Goal: Register for event/course

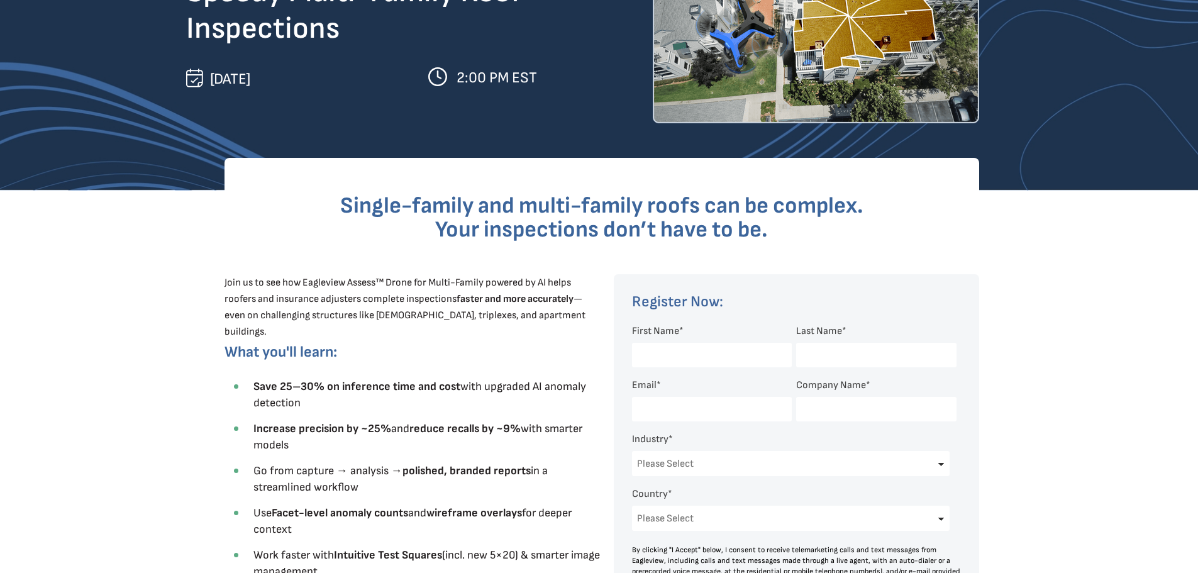
scroll to position [314, 0]
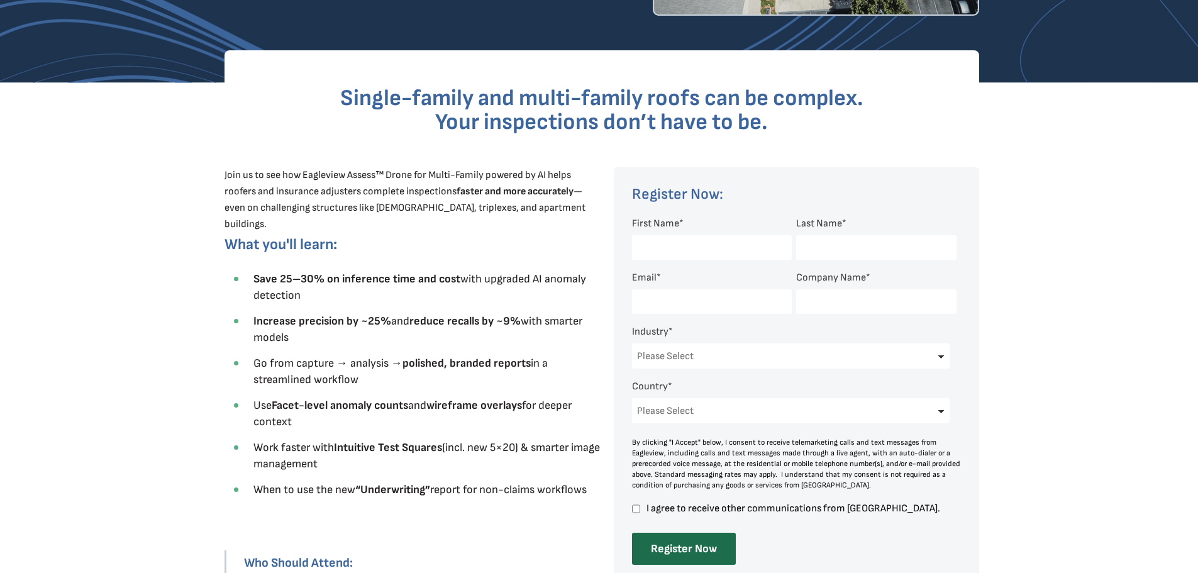
drag, startPoint x: 665, startPoint y: 233, endPoint x: 669, endPoint y: 243, distance: 10.7
click at [665, 233] on div at bounding box center [707, 247] width 150 height 37
click at [669, 243] on input "First Name *" at bounding box center [712, 247] width 160 height 25
type input "[PERSON_NAME]"
type input "Spear"
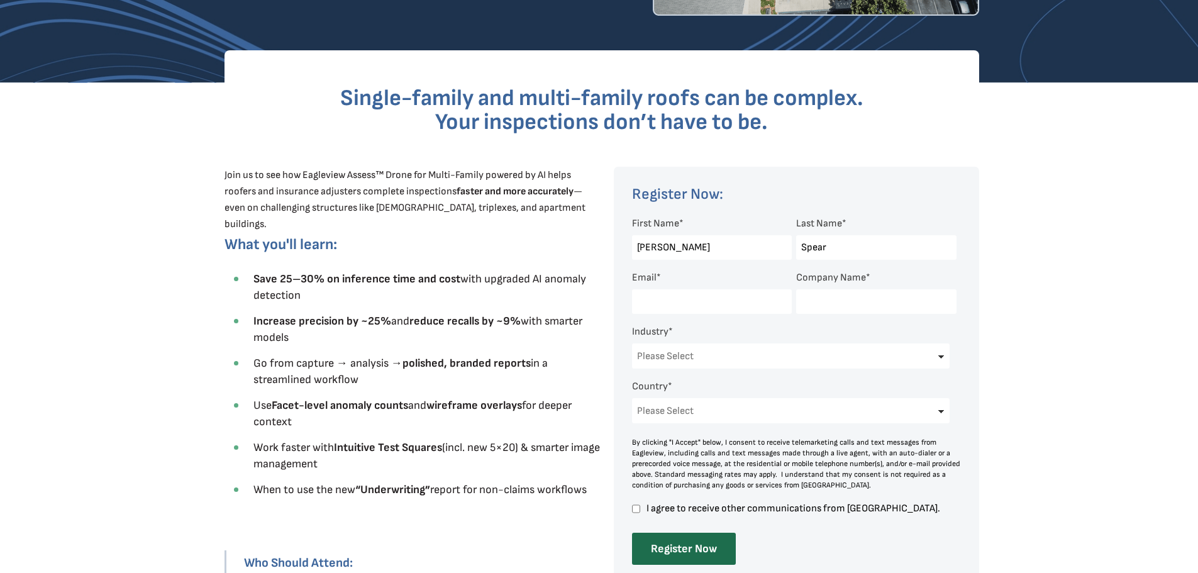
type input "[EMAIL_ADDRESS][DOMAIN_NAME]"
type input "Preferred Choice Restoration"
select select "[GEOGRAPHIC_DATA]"
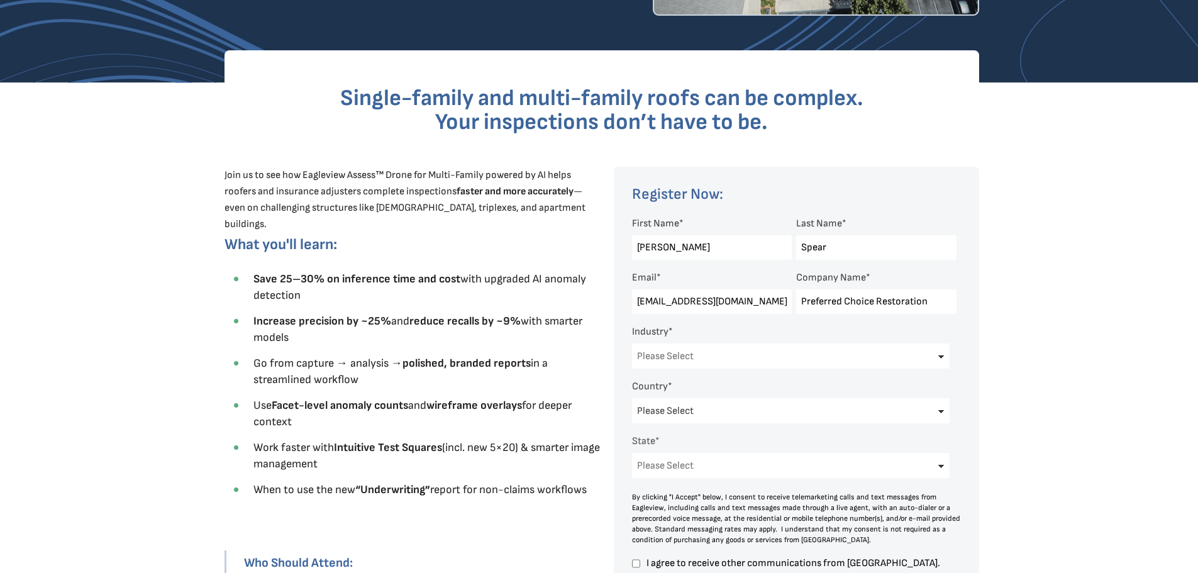
select select "[US_STATE]"
click at [685, 359] on select "Please Select Architects & Engineering Construction Electric/Gas Utilities Gove…" at bounding box center [791, 355] width 318 height 25
select select "Construction"
click at [632, 343] on select "Please Select Architects & Engineering Construction Electric/Gas Utilities Gove…" at bounding box center [791, 355] width 318 height 25
click at [695, 351] on select "Please Select Architects & Engineering Construction Electric/Gas Utilities Gove…" at bounding box center [791, 355] width 318 height 25
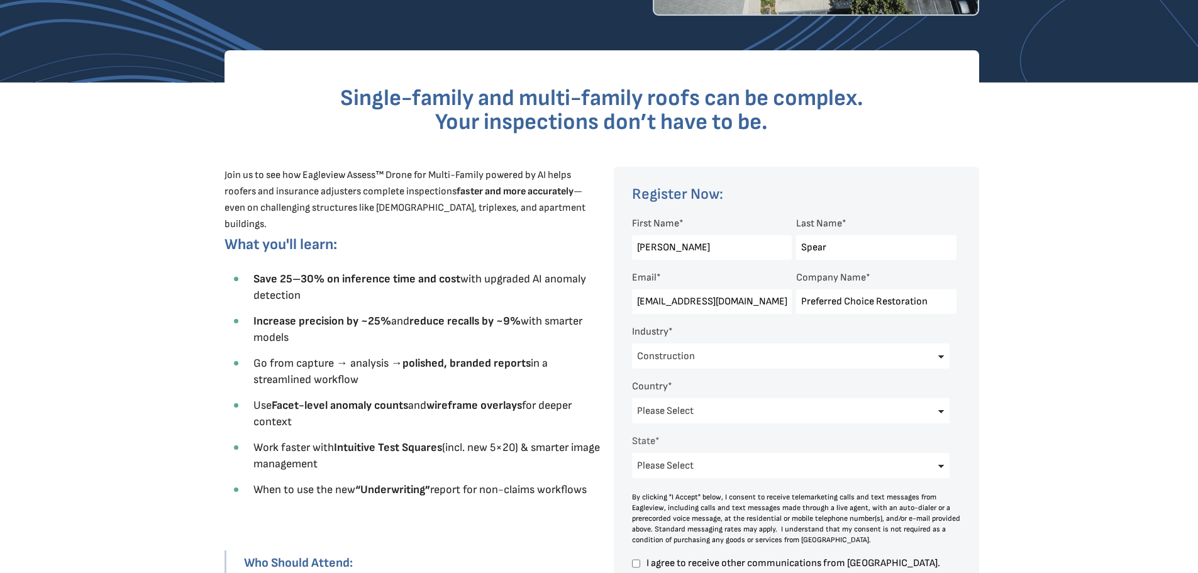
click at [695, 351] on select "Please Select Architects & Engineering Construction Electric/Gas Utilities Gove…" at bounding box center [791, 355] width 318 height 25
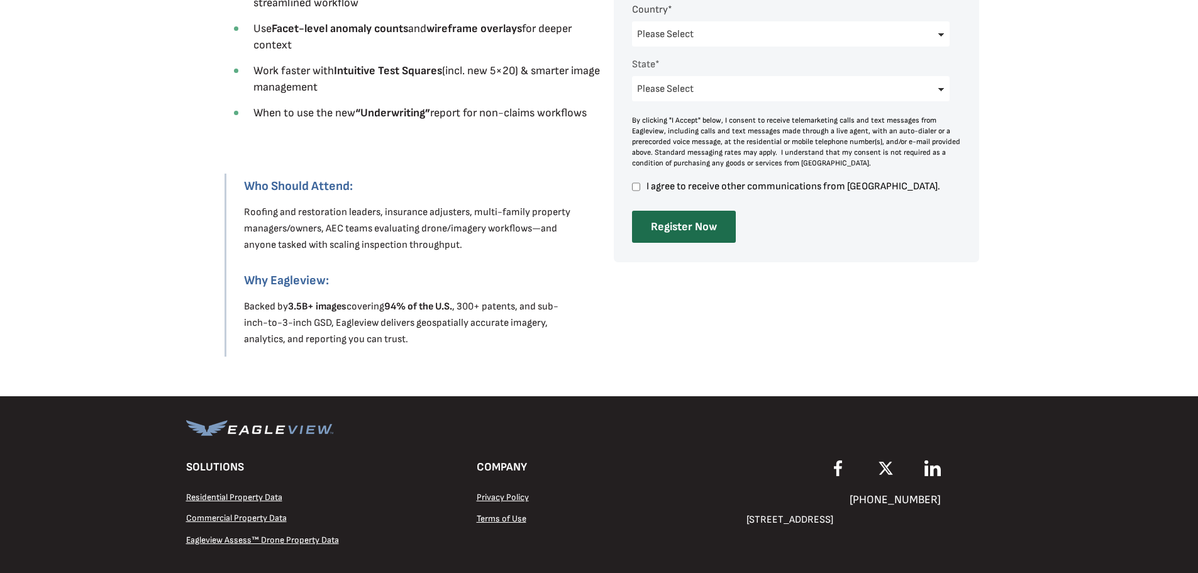
scroll to position [692, 0]
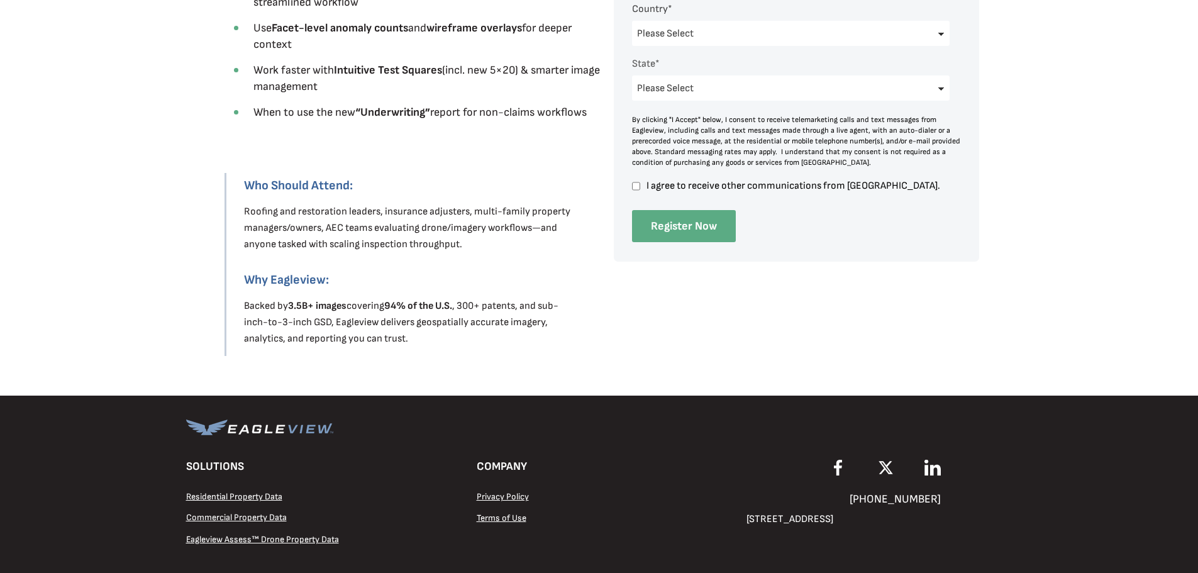
click at [686, 224] on input "Register Now" at bounding box center [684, 226] width 104 height 32
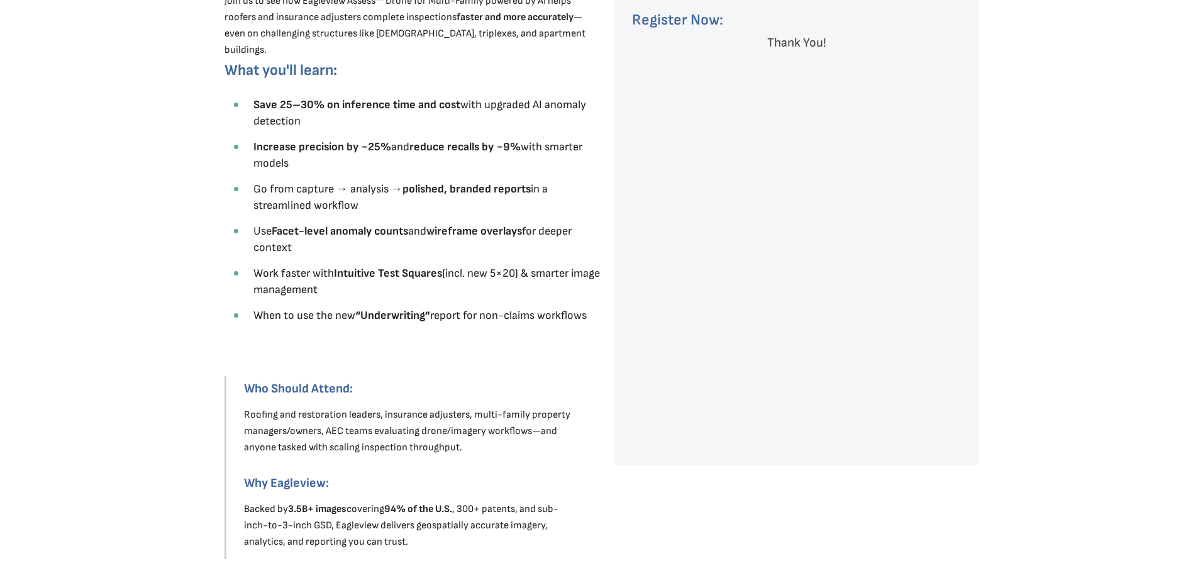
scroll to position [629, 0]
